Goal: Task Accomplishment & Management: Use online tool/utility

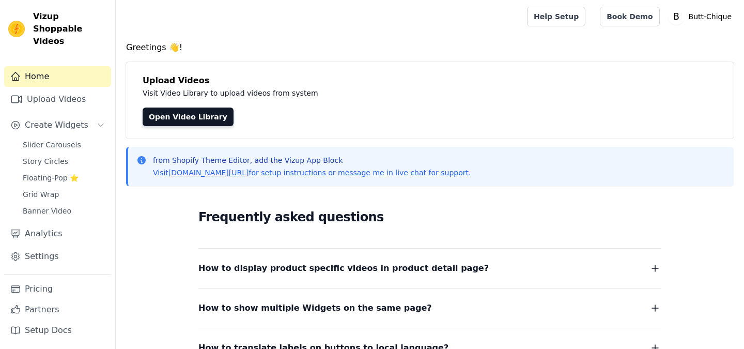
click at [73, 140] on span "Slider Carousels" at bounding box center [52, 145] width 58 height 10
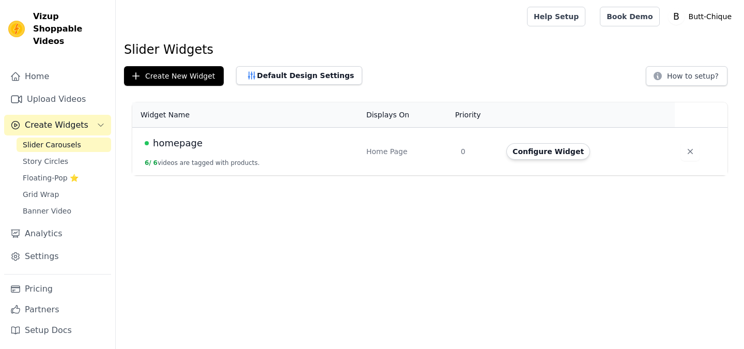
click at [167, 145] on span "homepage" at bounding box center [178, 143] width 50 height 14
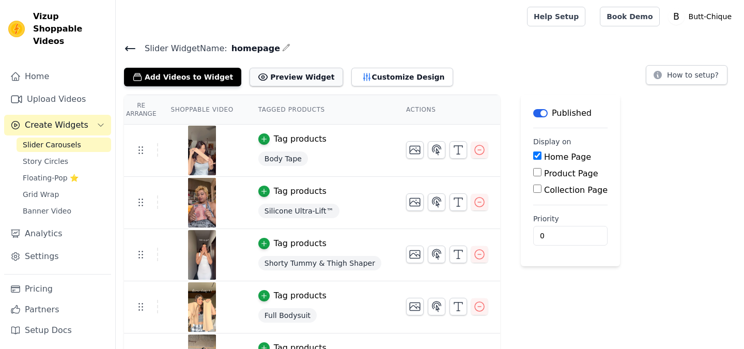
click at [284, 77] on button "Preview Widget" at bounding box center [296, 77] width 93 height 19
click at [60, 89] on link "Upload Videos" at bounding box center [57, 99] width 107 height 21
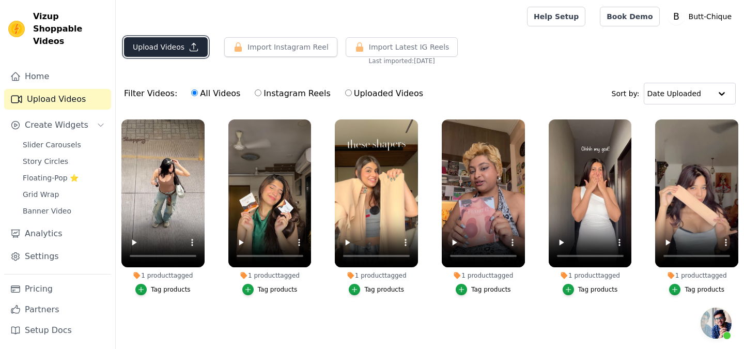
click at [184, 39] on button "Upload Videos" at bounding box center [166, 47] width 84 height 20
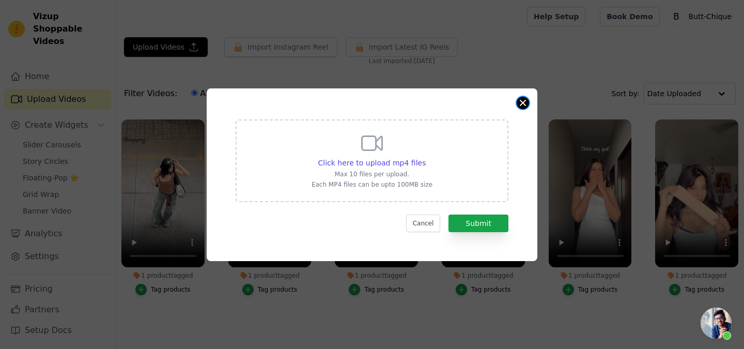
click at [523, 103] on button "Close modal" at bounding box center [523, 103] width 12 height 12
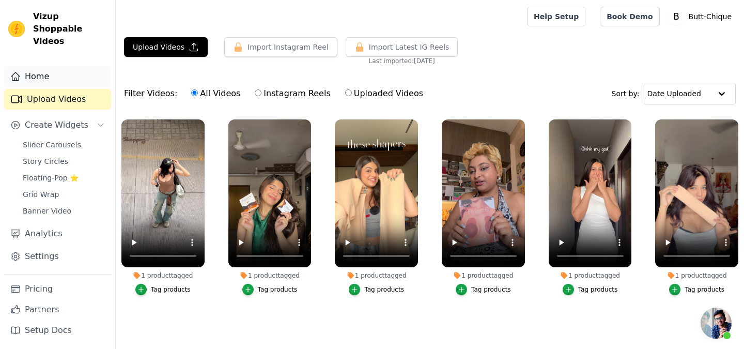
click at [64, 67] on link "Home" at bounding box center [57, 76] width 107 height 21
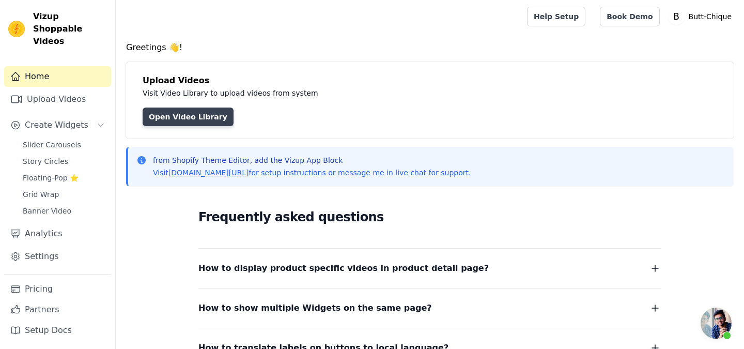
click at [195, 111] on link "Open Video Library" at bounding box center [188, 117] width 91 height 19
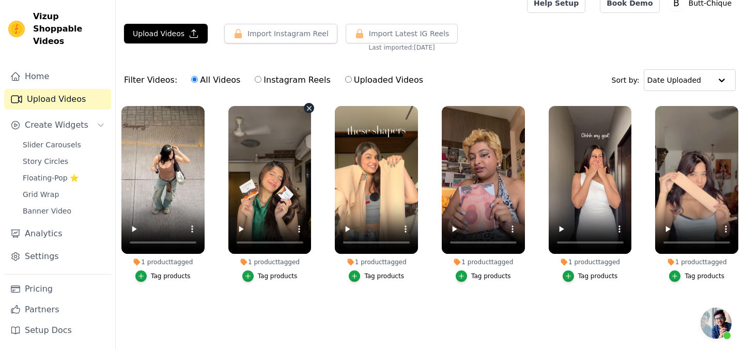
scroll to position [9, 0]
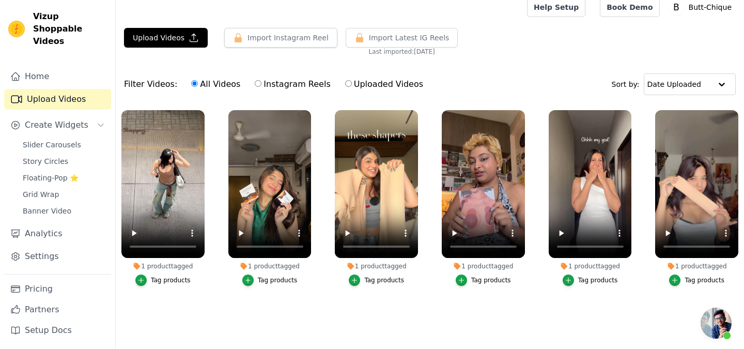
click at [255, 81] on input "Instagram Reels" at bounding box center [258, 83] width 7 height 7
radio input "true"
click at [196, 82] on label "All Videos" at bounding box center [216, 84] width 50 height 13
click at [196, 82] on input "All Videos" at bounding box center [194, 83] width 7 height 7
radio input "true"
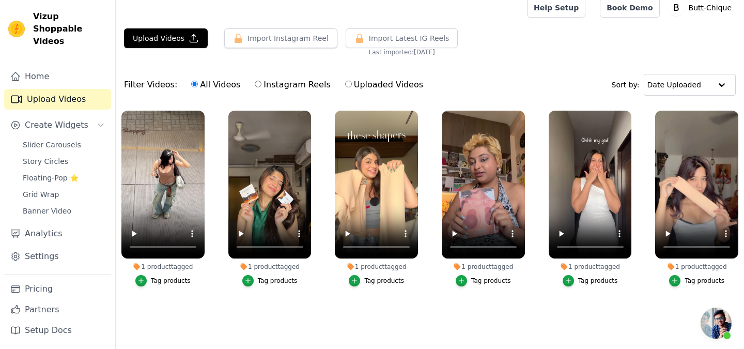
scroll to position [0, 0]
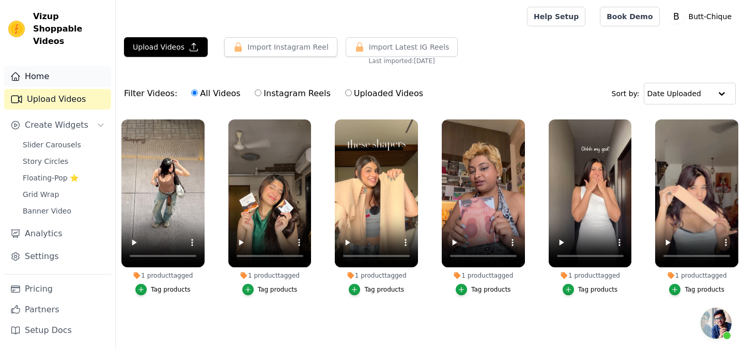
click at [58, 68] on link "Home" at bounding box center [57, 76] width 107 height 21
